Goal: Information Seeking & Learning: Learn about a topic

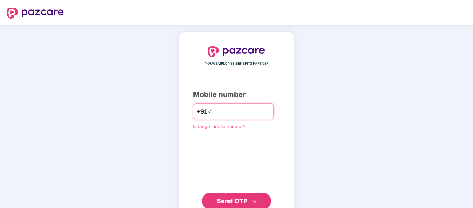
click at [230, 118] on div "+91" at bounding box center [233, 111] width 80 height 16
click at [227, 109] on input "number" at bounding box center [241, 111] width 57 height 11
type input "**********"
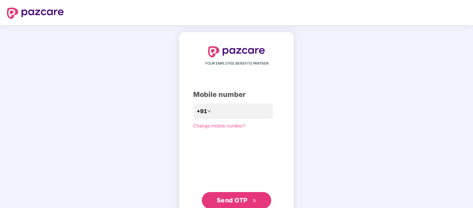
click at [226, 199] on span "Send OTP" at bounding box center [232, 199] width 31 height 7
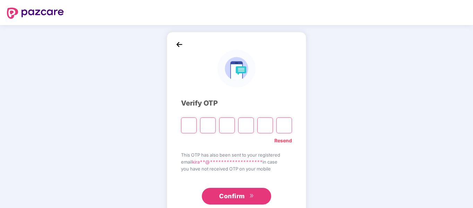
type input "*"
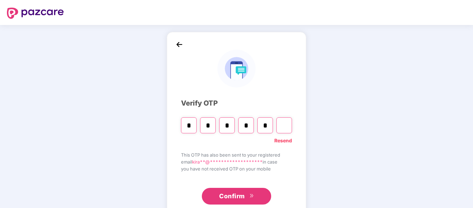
type input "*"
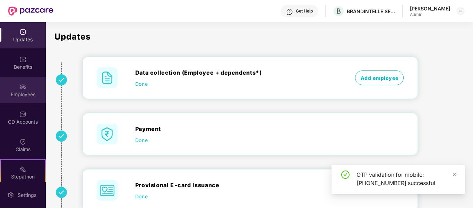
click at [10, 88] on div "Employees" at bounding box center [23, 90] width 46 height 26
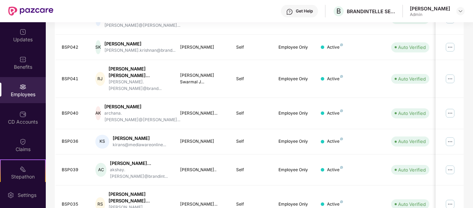
scroll to position [236, 0]
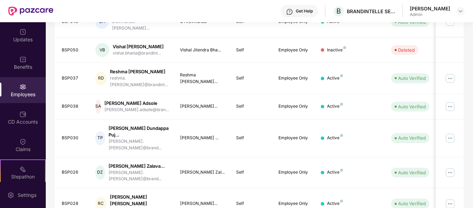
scroll to position [230, 0]
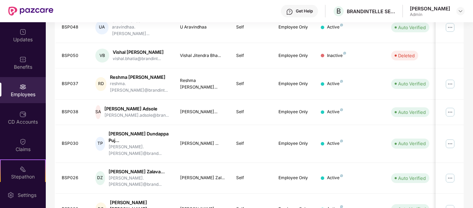
click at [471, 110] on div "Filters Group Health Insurance Employee Reports 26 Employees All Download Filte…" at bounding box center [259, 32] width 427 height 433
click at [470, 40] on div "Filters Group Health Insurance Employee Reports 26 Employees All Download Filte…" at bounding box center [259, 32] width 427 height 433
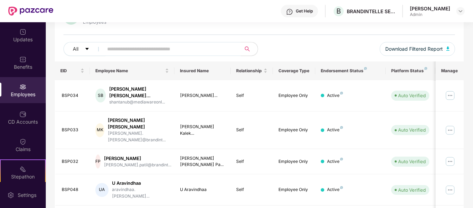
click at [471, 154] on div "Filters Group Health Insurance Employee Reports 26 Employees All Download Filte…" at bounding box center [259, 195] width 427 height 433
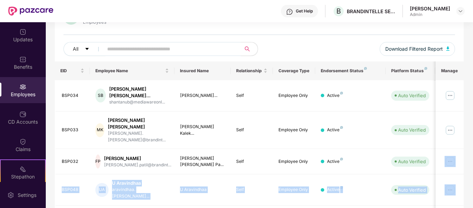
drag, startPoint x: 471, startPoint y: 154, endPoint x: 473, endPoint y: 167, distance: 13.5
click at [473, 167] on html "Get Help B BRANDINTELLE SERVICES PRIVATE LIMITED [PERSON_NAME] Admin Updates Be…" at bounding box center [236, 104] width 473 height 208
click at [471, 174] on div "Filters Group Health Insurance Employee Reports 26 Employees All Download Filte…" at bounding box center [259, 195] width 427 height 433
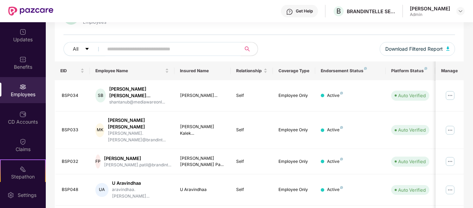
click at [471, 174] on div "Filters Group Health Insurance Employee Reports 26 Employees All Download Filte…" at bounding box center [259, 195] width 427 height 433
drag, startPoint x: 471, startPoint y: 174, endPoint x: 473, endPoint y: 180, distance: 5.6
click at [473, 180] on html "Get Help B BRANDINTELLE SERVICES PRIVATE LIMITED [PERSON_NAME] Admin Updates Be…" at bounding box center [236, 104] width 473 height 208
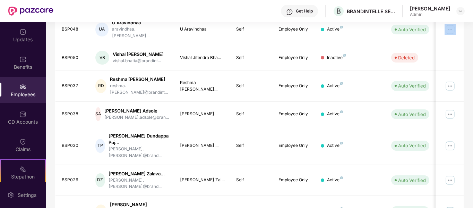
scroll to position [230, 0]
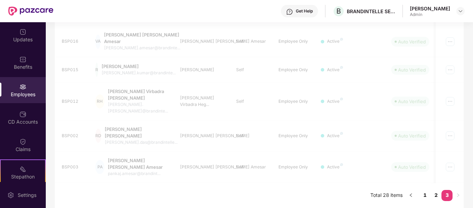
scroll to position [174, 0]
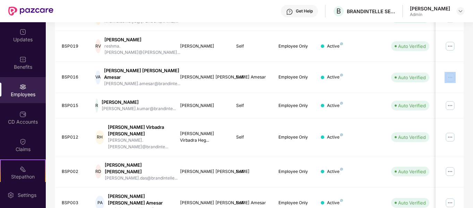
drag, startPoint x: 472, startPoint y: 117, endPoint x: 473, endPoint y: 106, distance: 10.5
click at [473, 106] on html "Get Help B BRANDINTELLE SERVICES PRIVATE LIMITED [PERSON_NAME] Admin Updates Be…" at bounding box center [236, 104] width 473 height 208
click at [471, 93] on div "Filters Group Health Insurance Employee Reports 26 Employees All Download Filte…" at bounding box center [259, 58] width 427 height 371
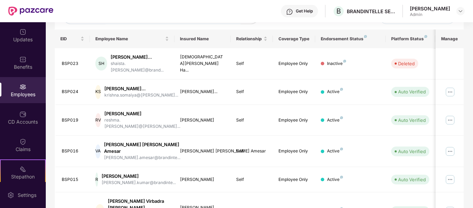
scroll to position [0, 0]
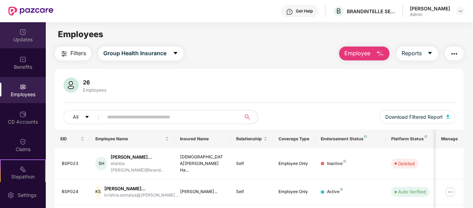
click at [21, 33] on img at bounding box center [22, 31] width 7 height 7
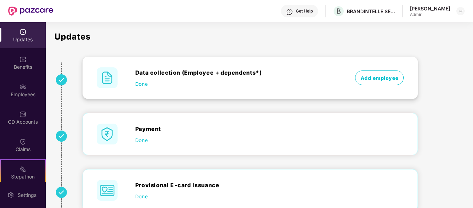
click at [142, 84] on span "Done" at bounding box center [141, 83] width 12 height 7
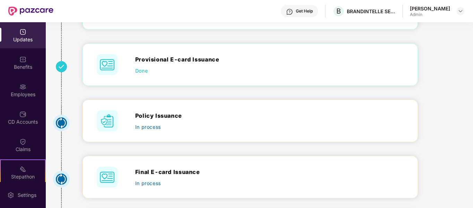
scroll to position [188, 0]
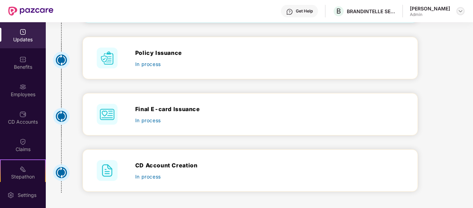
click at [459, 12] on img at bounding box center [461, 11] width 6 height 6
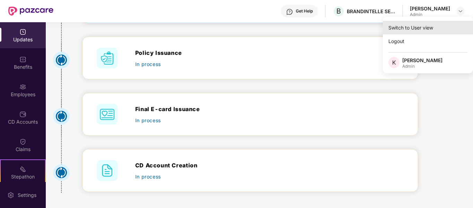
click at [423, 24] on div "Switch to User view" at bounding box center [428, 28] width 90 height 14
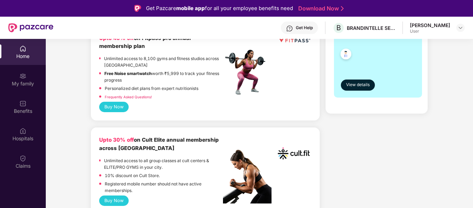
scroll to position [208, 0]
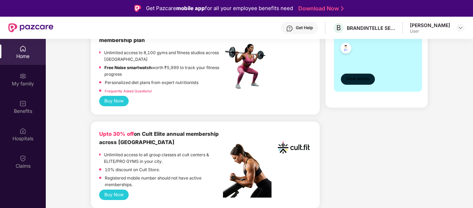
click at [362, 76] on span "View details" at bounding box center [358, 79] width 24 height 7
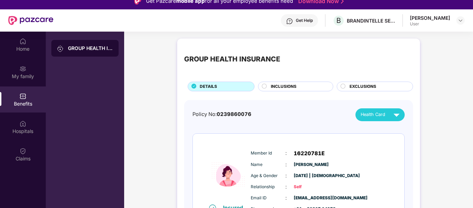
scroll to position [0, 0]
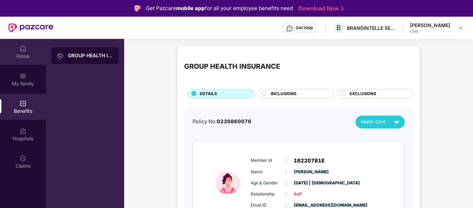
click at [19, 45] on div "Home" at bounding box center [23, 52] width 46 height 26
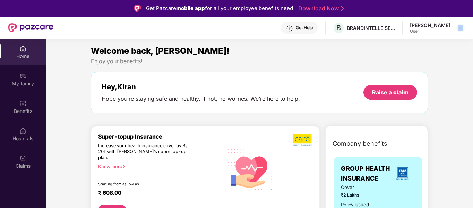
drag, startPoint x: 445, startPoint y: 30, endPoint x: 467, endPoint y: 20, distance: 24.2
click at [467, 20] on header "Get Help B BRANDINTELLE SERVICES PRIVATE LIMITED [PERSON_NAME] User" at bounding box center [236, 28] width 473 height 22
click at [461, 29] on img at bounding box center [461, 28] width 6 height 6
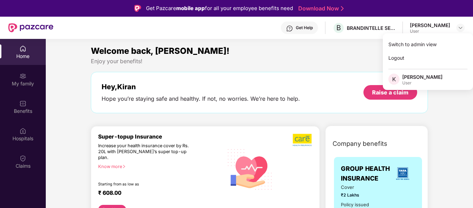
click at [419, 80] on div "[PERSON_NAME]" at bounding box center [422, 77] width 40 height 7
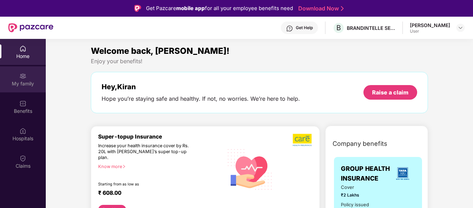
click at [23, 86] on div "My family" at bounding box center [23, 83] width 46 height 7
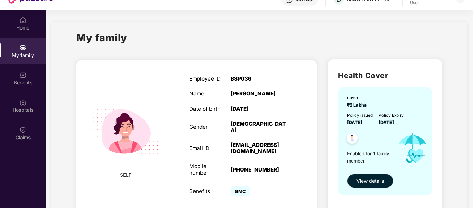
scroll to position [39, 0]
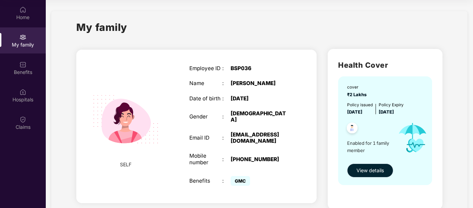
click at [368, 167] on span "View details" at bounding box center [369, 170] width 27 height 8
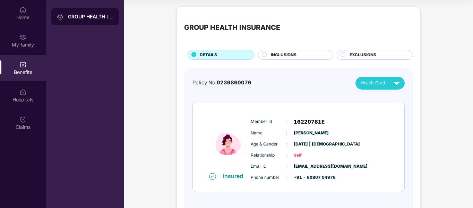
click at [293, 55] on span "INCLUSIONS" at bounding box center [284, 55] width 26 height 7
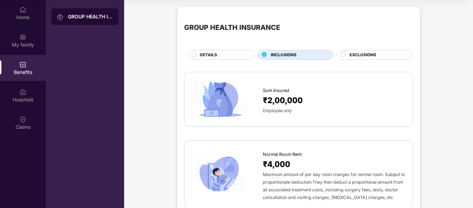
click at [347, 52] on div "EXCLUSIONS" at bounding box center [377, 56] width 63 height 8
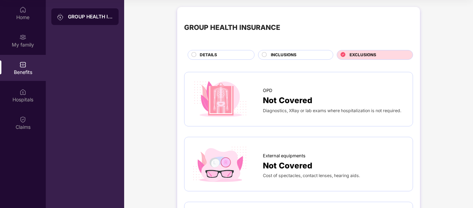
click at [297, 57] on div "INCLUSIONS" at bounding box center [298, 56] width 62 height 8
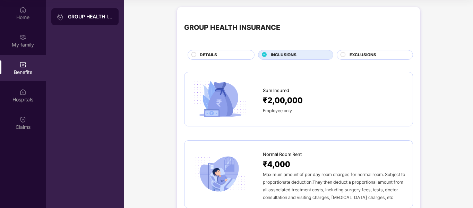
click at [222, 54] on div "DETAILS" at bounding box center [223, 56] width 54 height 8
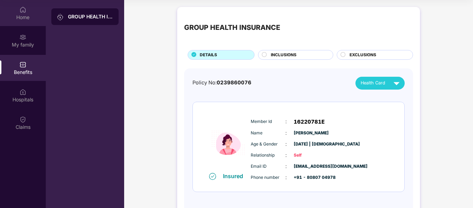
click at [17, 5] on div "Home" at bounding box center [23, 13] width 46 height 26
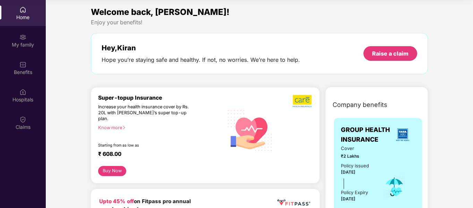
click at [19, 11] on div "Home" at bounding box center [23, 13] width 46 height 26
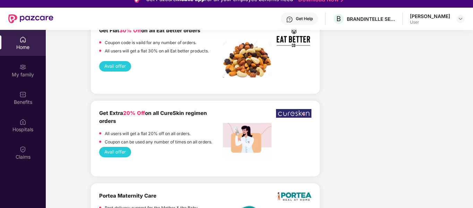
scroll to position [0, 0]
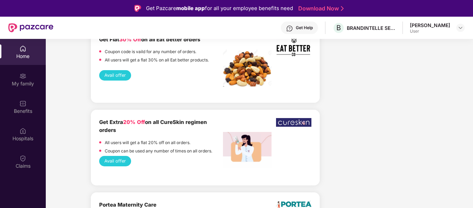
click at [18, 46] on div "Home" at bounding box center [23, 52] width 46 height 26
